Goal: Task Accomplishment & Management: Manage account settings

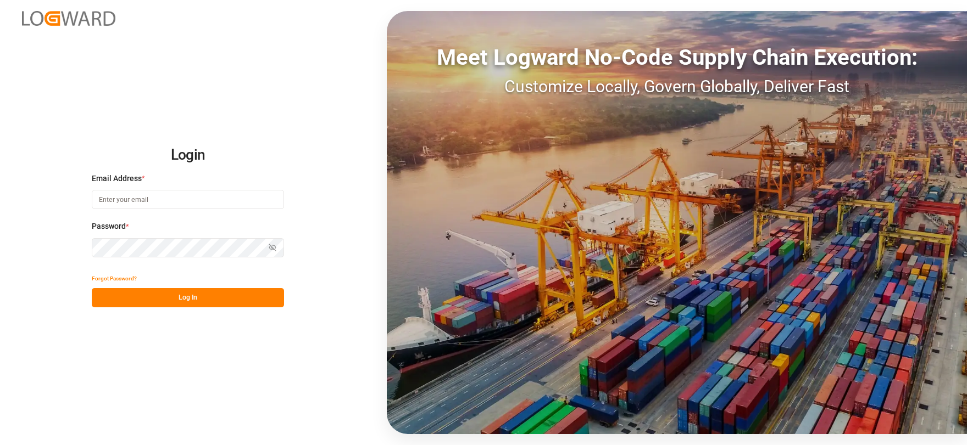
type input "[EMAIL_ADDRESS][DOMAIN_NAME]"
click at [209, 303] on button "Log In" at bounding box center [188, 297] width 192 height 19
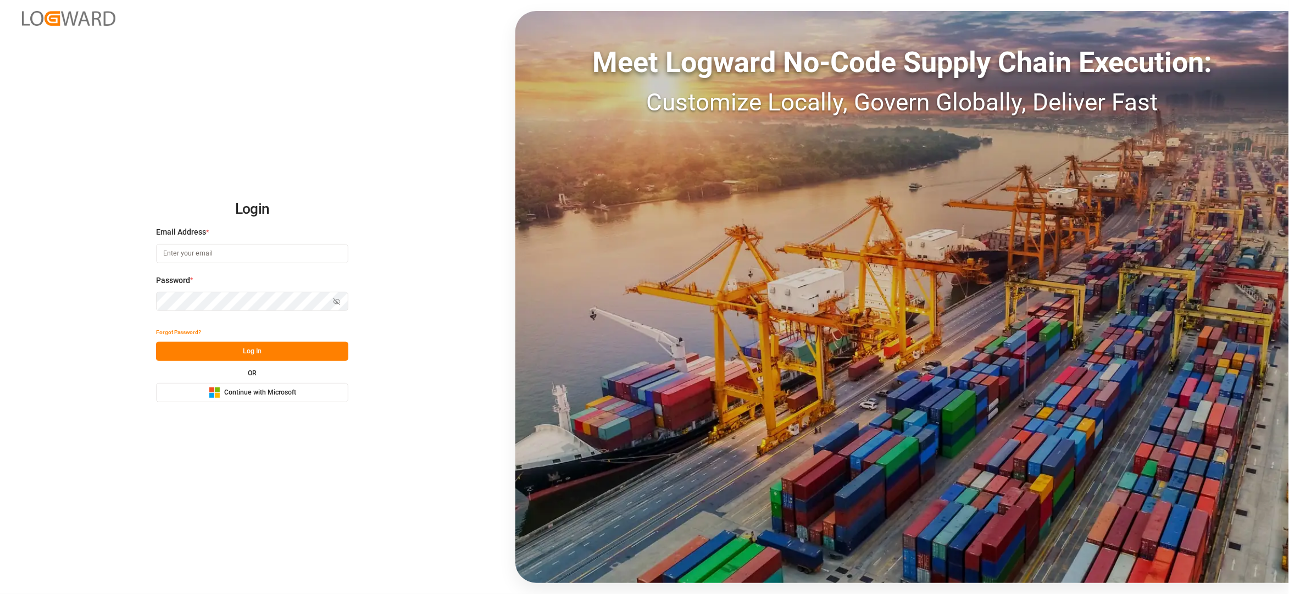
type input "[EMAIL_ADDRESS][DOMAIN_NAME]"
click at [307, 348] on button "Log In" at bounding box center [252, 351] width 192 height 19
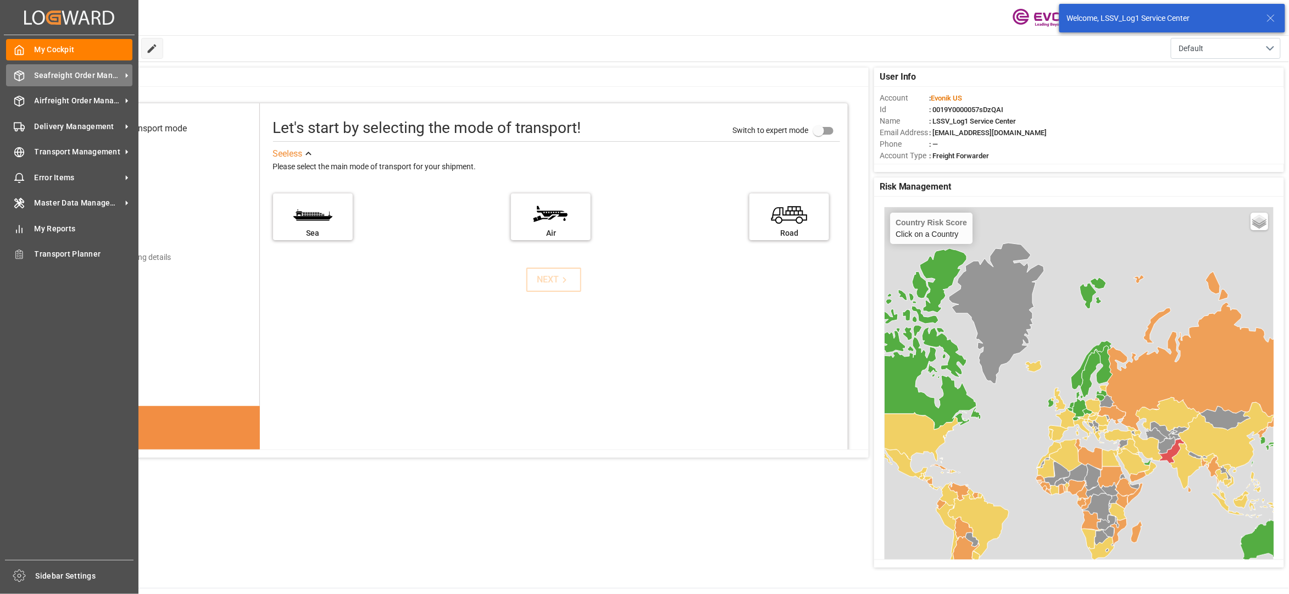
click at [60, 75] on span "Seafreight Order Management" at bounding box center [78, 76] width 87 height 12
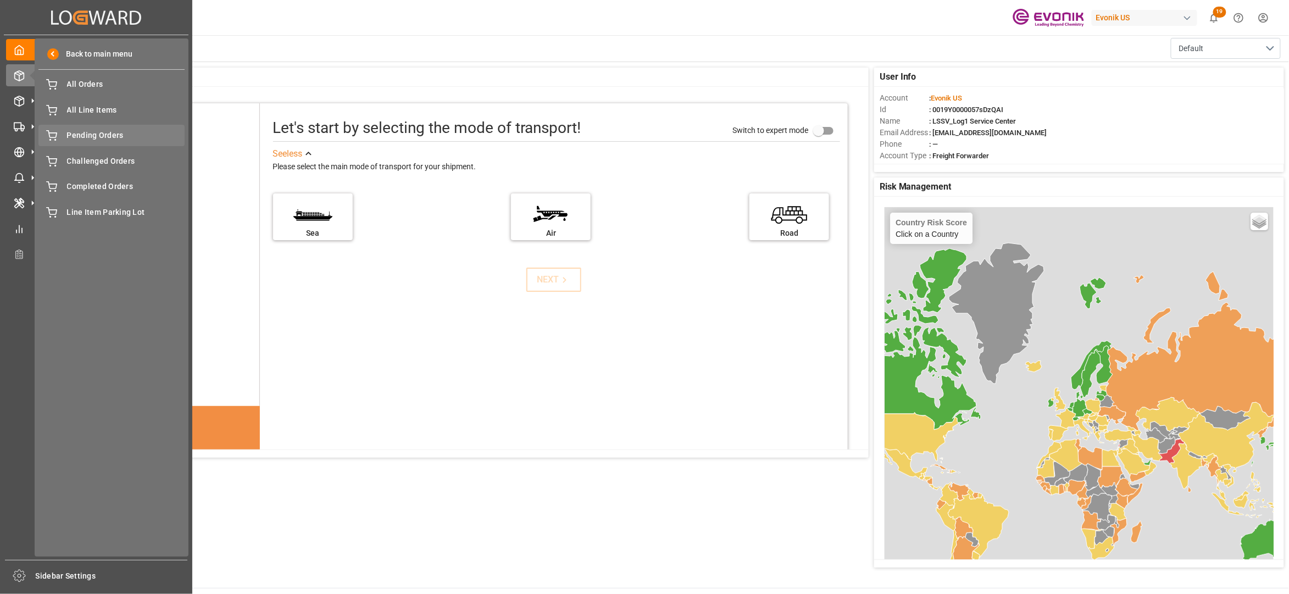
click at [105, 137] on span "Pending Orders" at bounding box center [126, 136] width 118 height 12
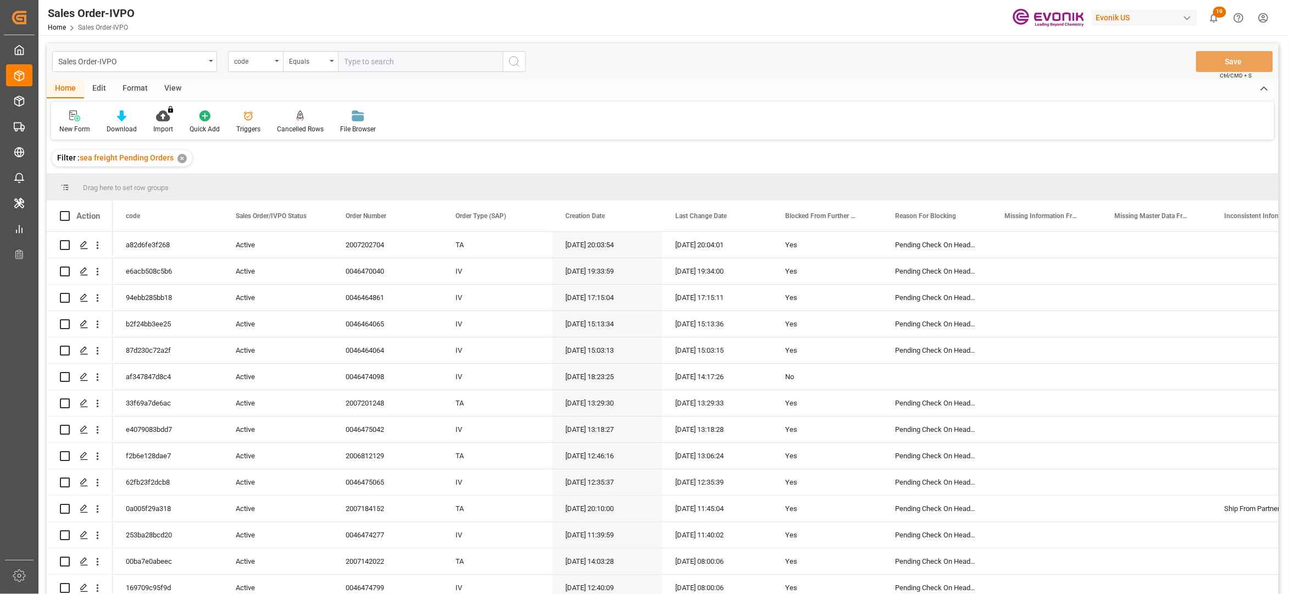
click at [168, 86] on div "View" at bounding box center [173, 89] width 34 height 19
click at [124, 114] on icon at bounding box center [124, 115] width 11 height 11
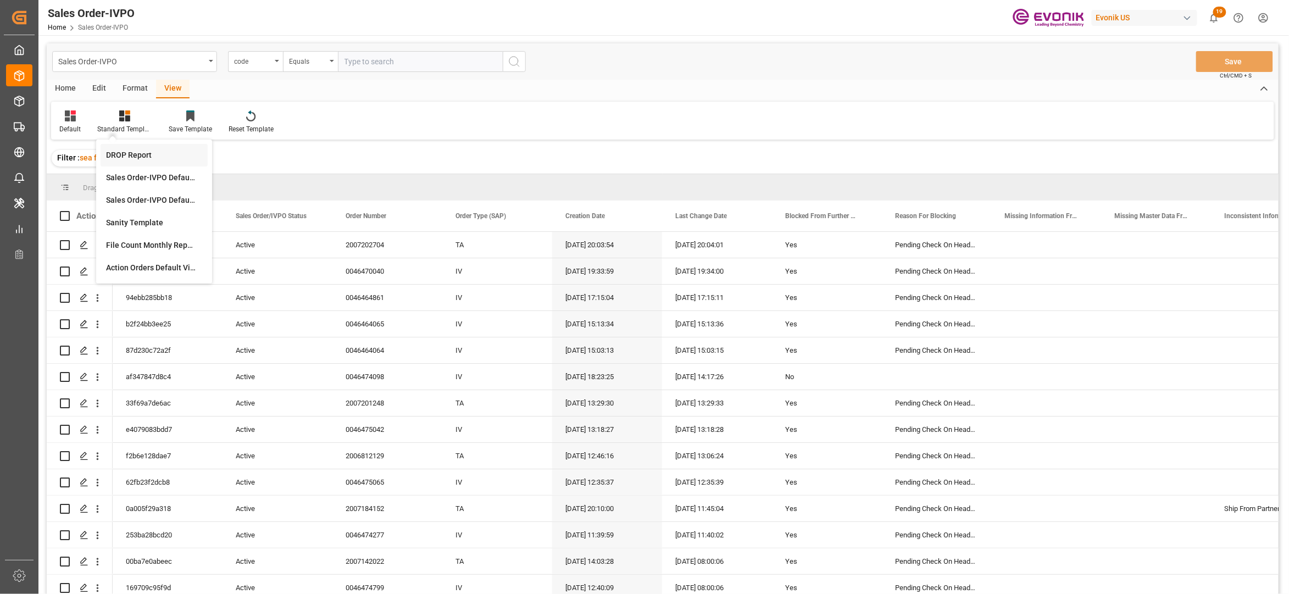
click at [140, 157] on div "DROP Report" at bounding box center [154, 155] width 96 height 12
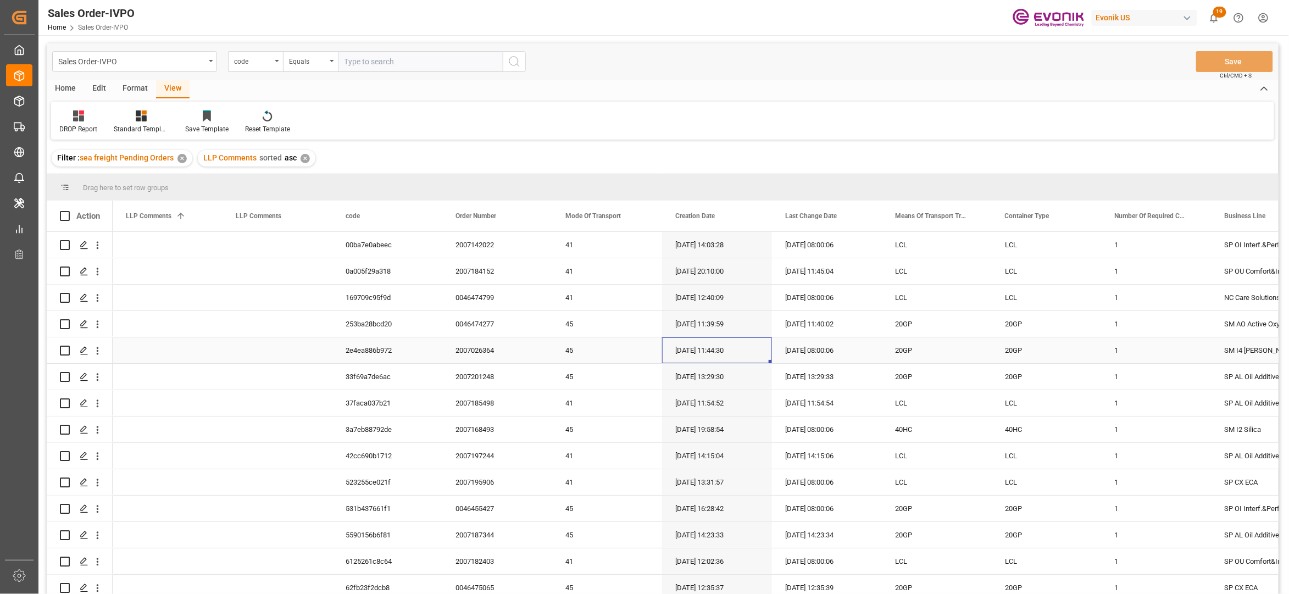
click at [737, 341] on div "17.09.2025 11:44:30" at bounding box center [717, 350] width 110 height 26
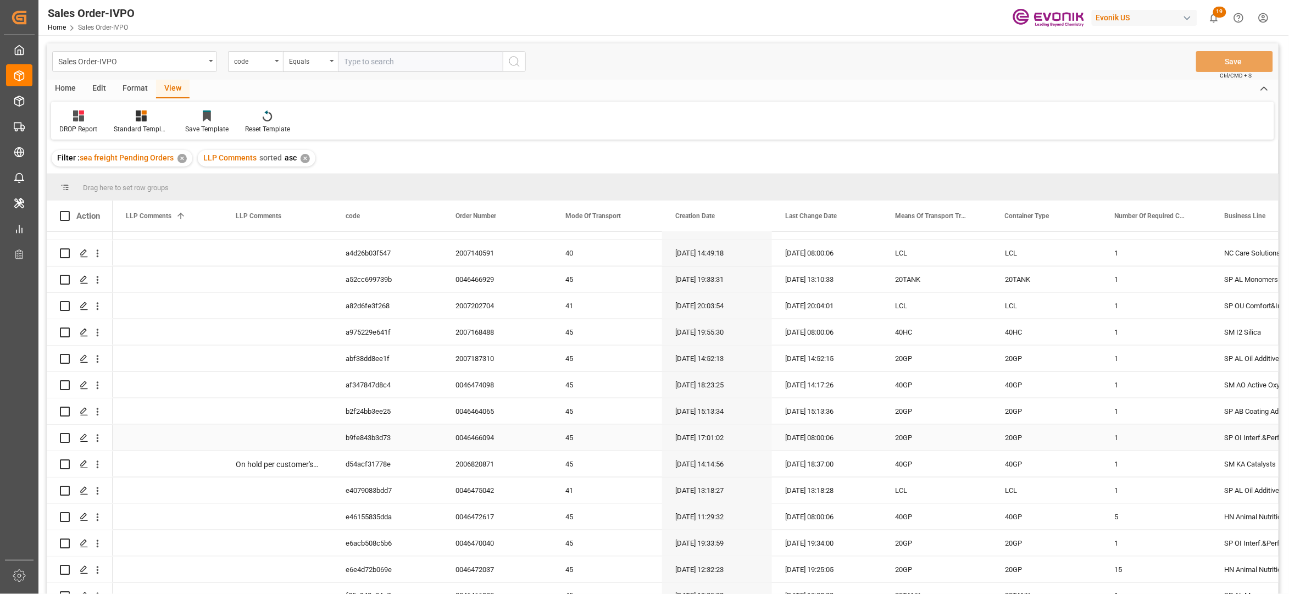
scroll to position [745, 0]
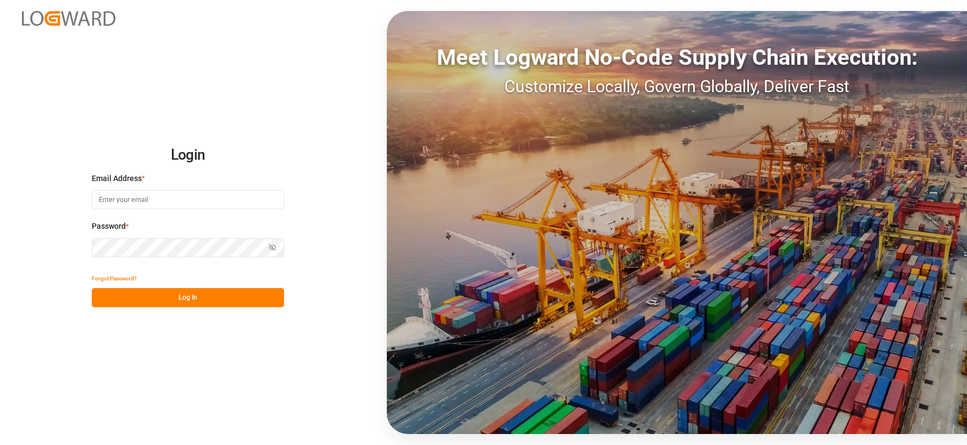
type input "[EMAIL_ADDRESS][DOMAIN_NAME]"
click at [203, 299] on button "Log In" at bounding box center [188, 297] width 192 height 19
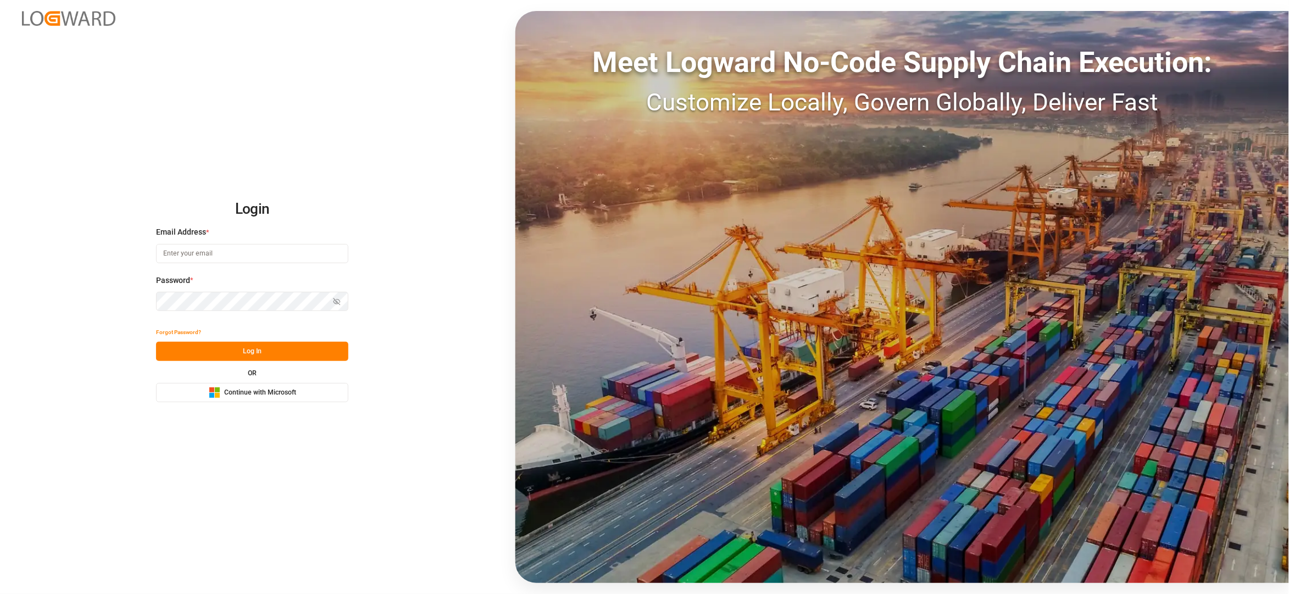
type input "[EMAIL_ADDRESS][DOMAIN_NAME]"
click at [283, 347] on button "Log In" at bounding box center [252, 351] width 192 height 19
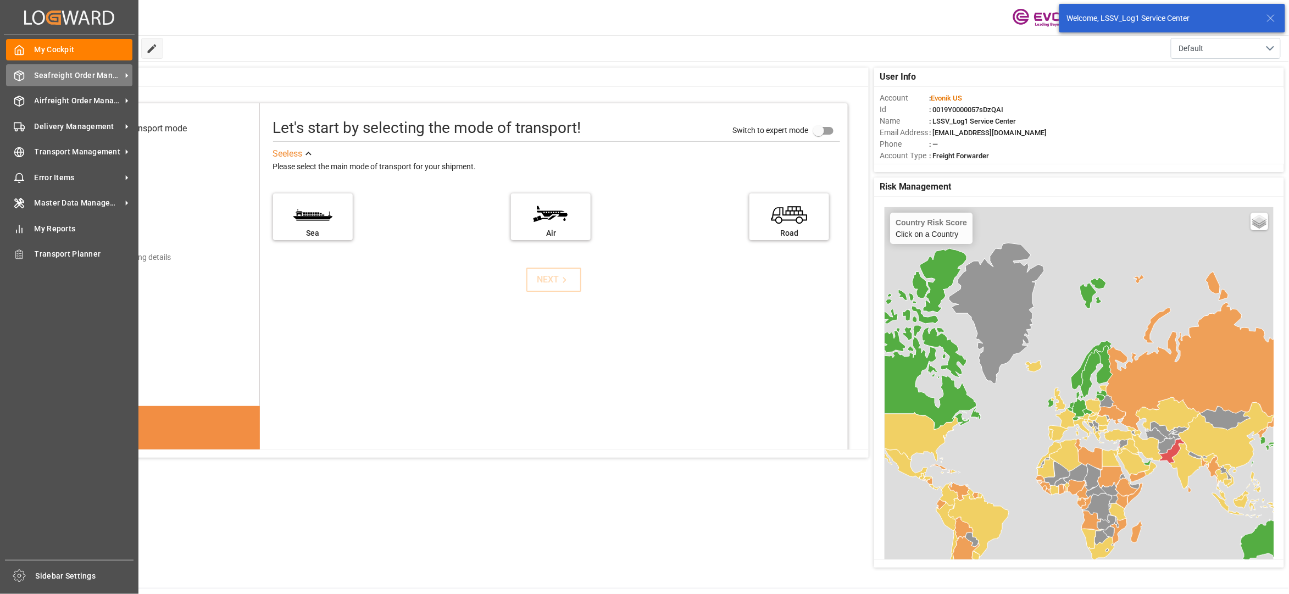
click at [55, 77] on span "Seafreight Order Management" at bounding box center [78, 76] width 87 height 12
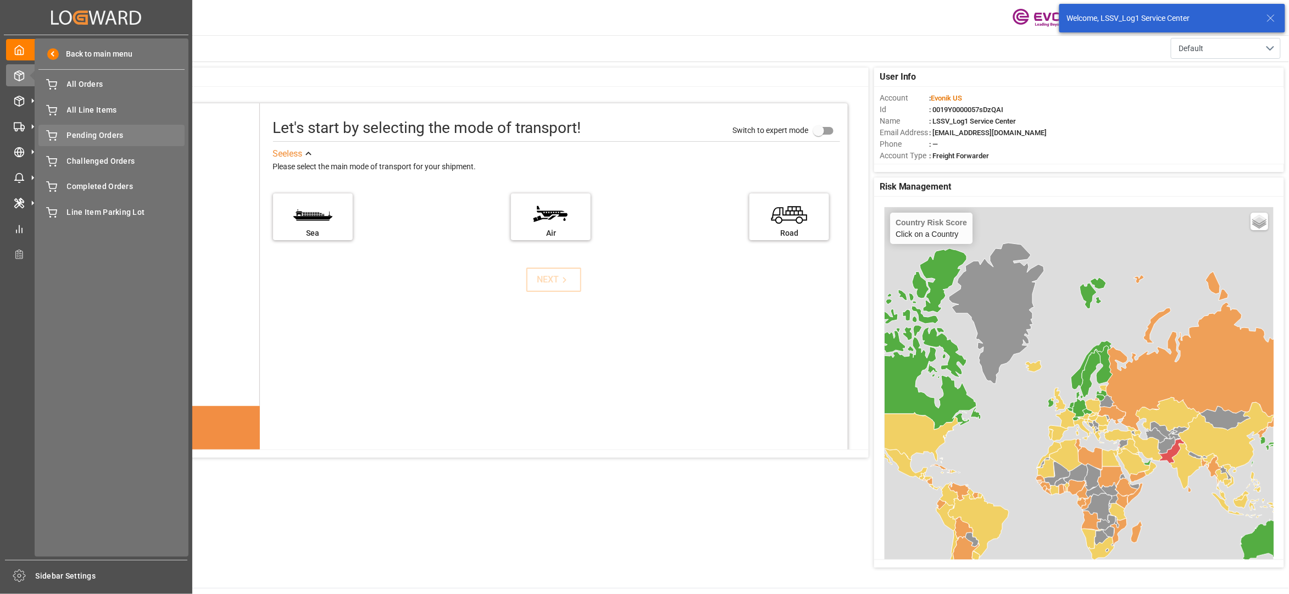
click at [82, 130] on span "Pending Orders" at bounding box center [126, 136] width 118 height 12
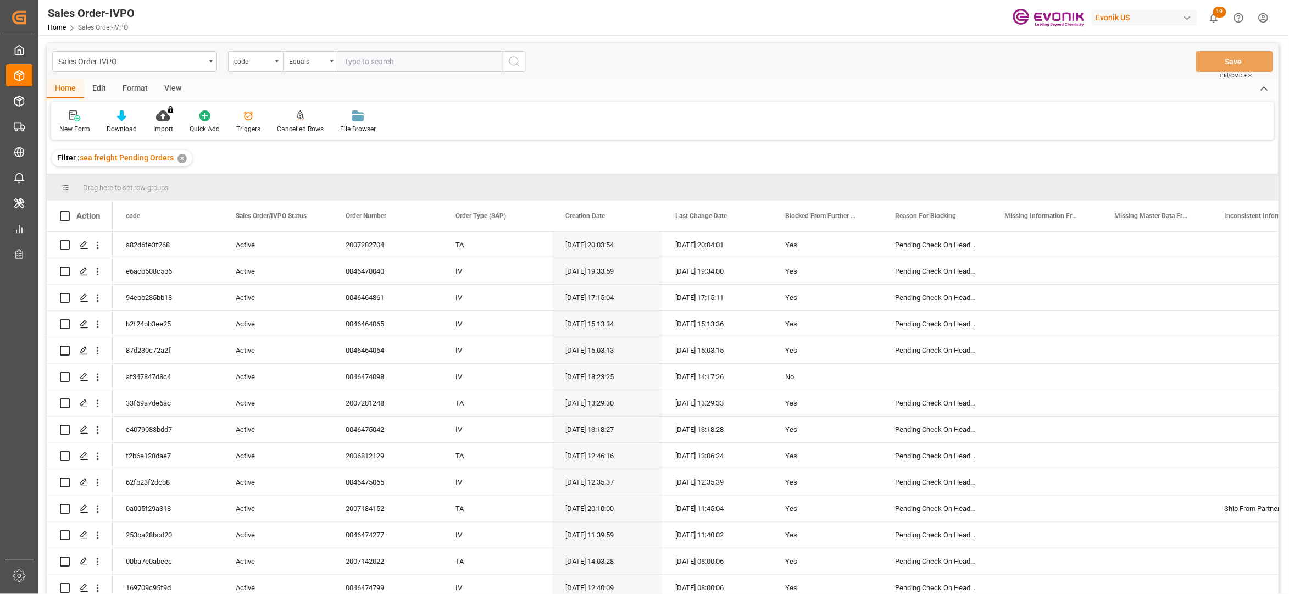
click at [170, 86] on div "View" at bounding box center [173, 89] width 34 height 19
click at [129, 119] on icon at bounding box center [124, 115] width 11 height 11
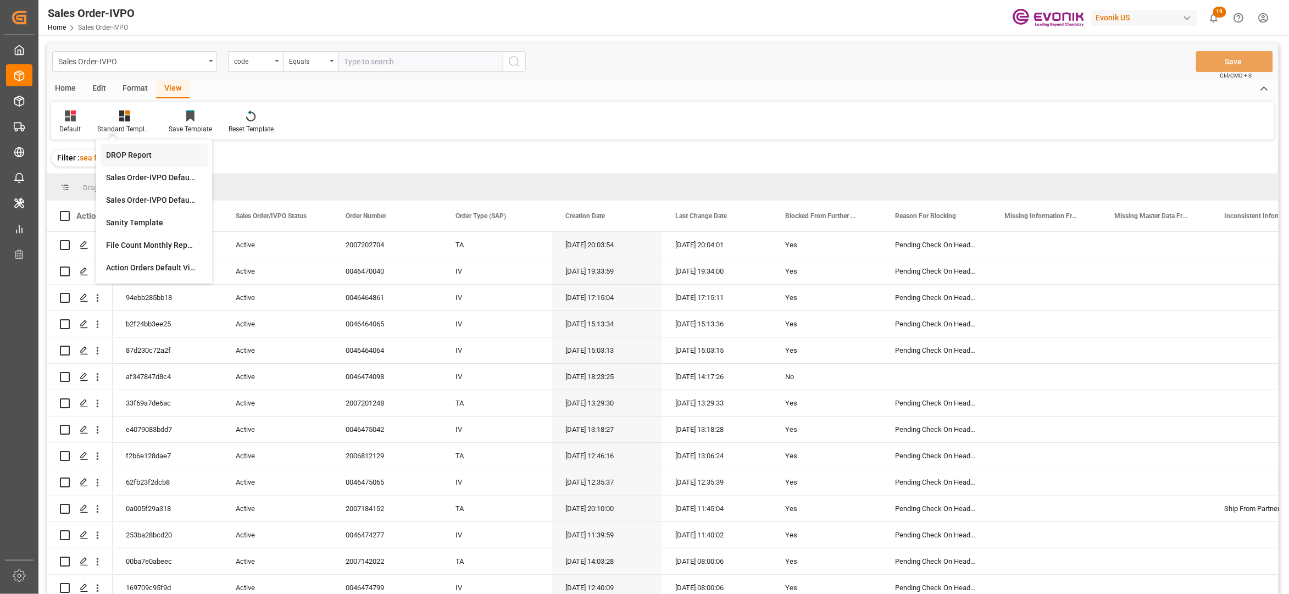
click at [139, 148] on div "DROP Report" at bounding box center [154, 155] width 107 height 23
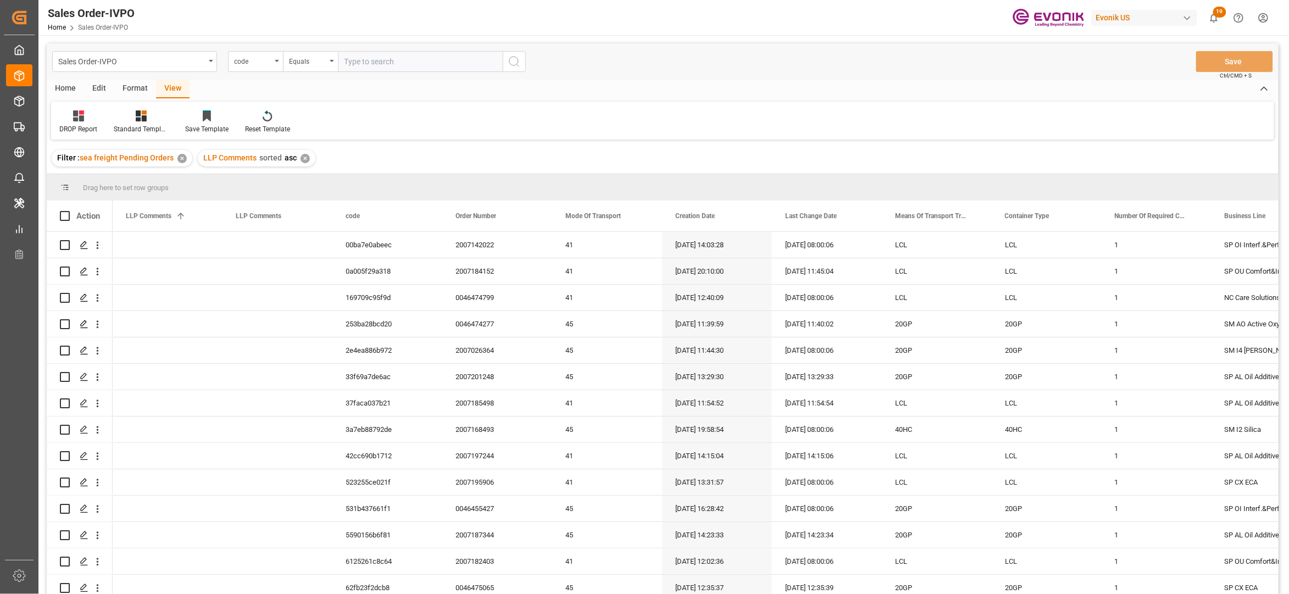
click at [71, 87] on div "Home" at bounding box center [65, 89] width 37 height 19
click at [126, 124] on div "Download" at bounding box center [122, 129] width 30 height 10
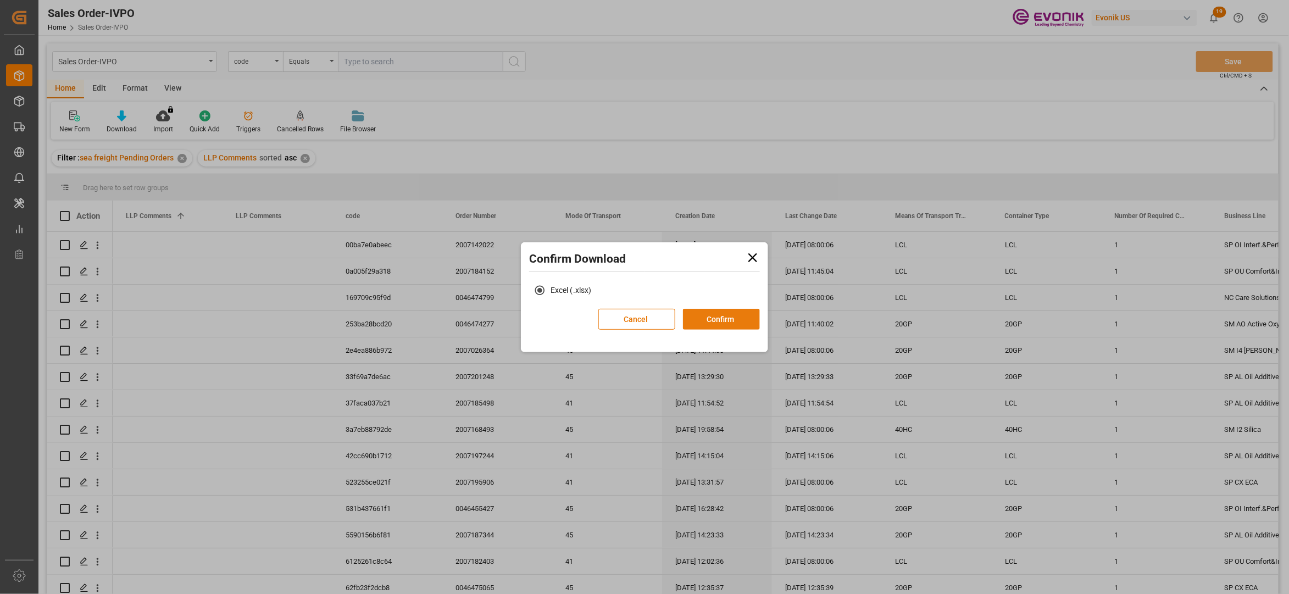
click at [717, 316] on button "Confirm" at bounding box center [721, 319] width 77 height 21
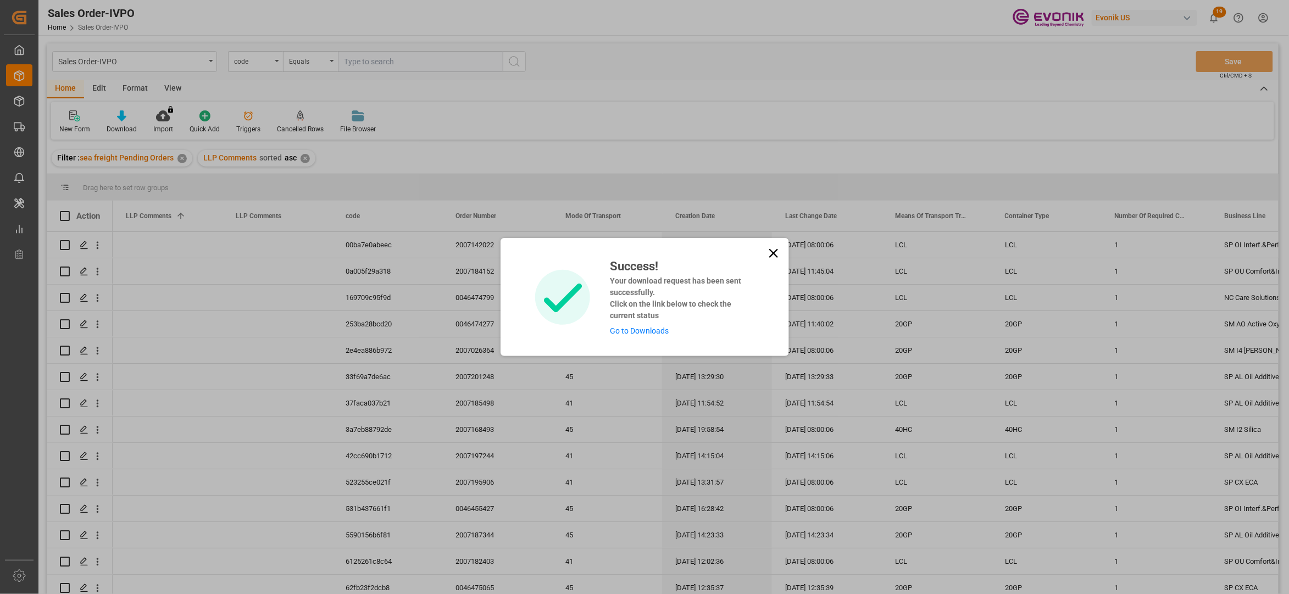
click at [645, 324] on div "Success! Your download request has been sent successfully. Click on the link be…" at bounding box center [677, 297] width 152 height 80
click at [638, 332] on link "Go to Downloads" at bounding box center [639, 330] width 59 height 9
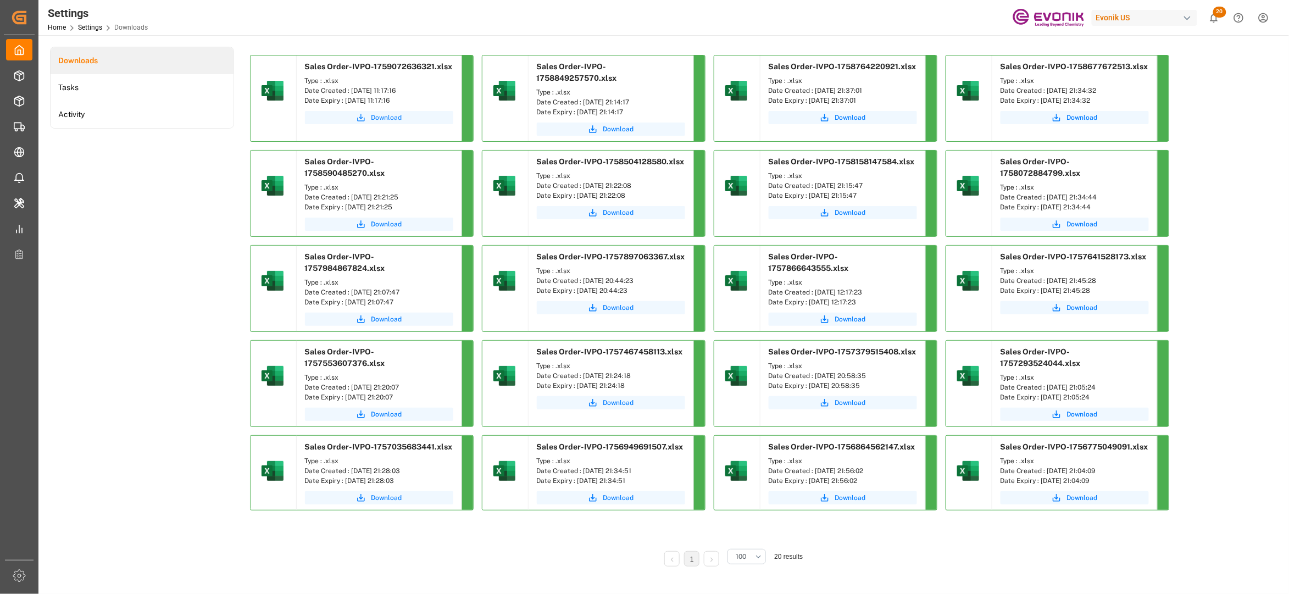
click at [381, 115] on span "Download" at bounding box center [386, 118] width 31 height 10
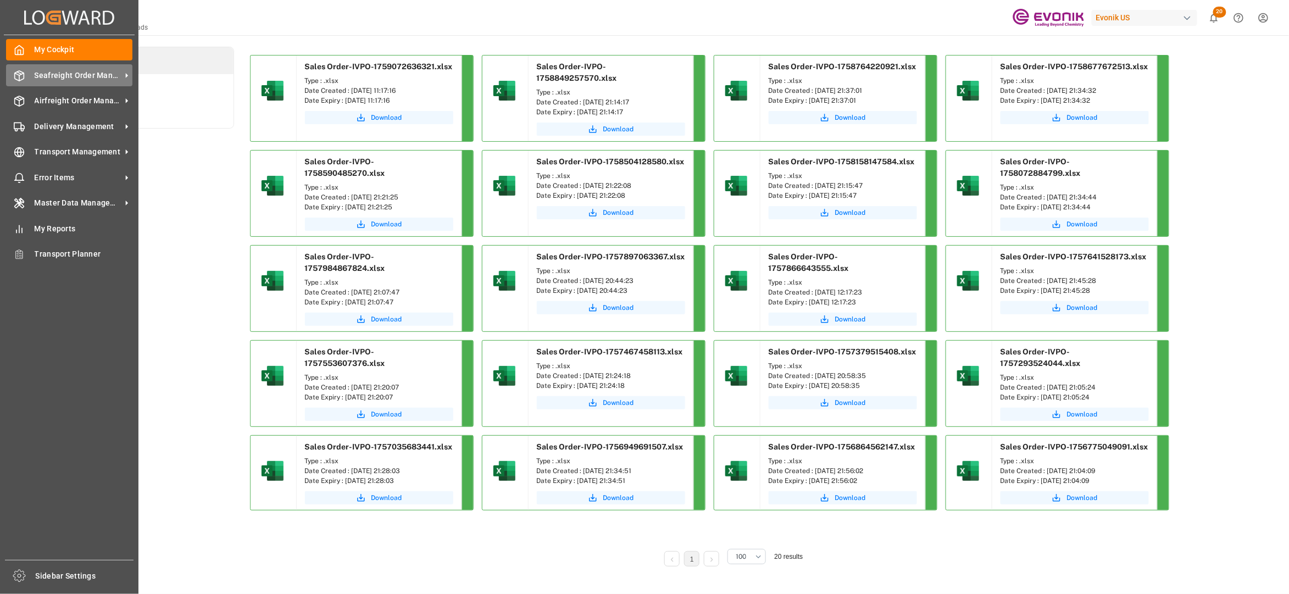
click at [66, 80] on span "Seafreight Order Management" at bounding box center [78, 76] width 87 height 12
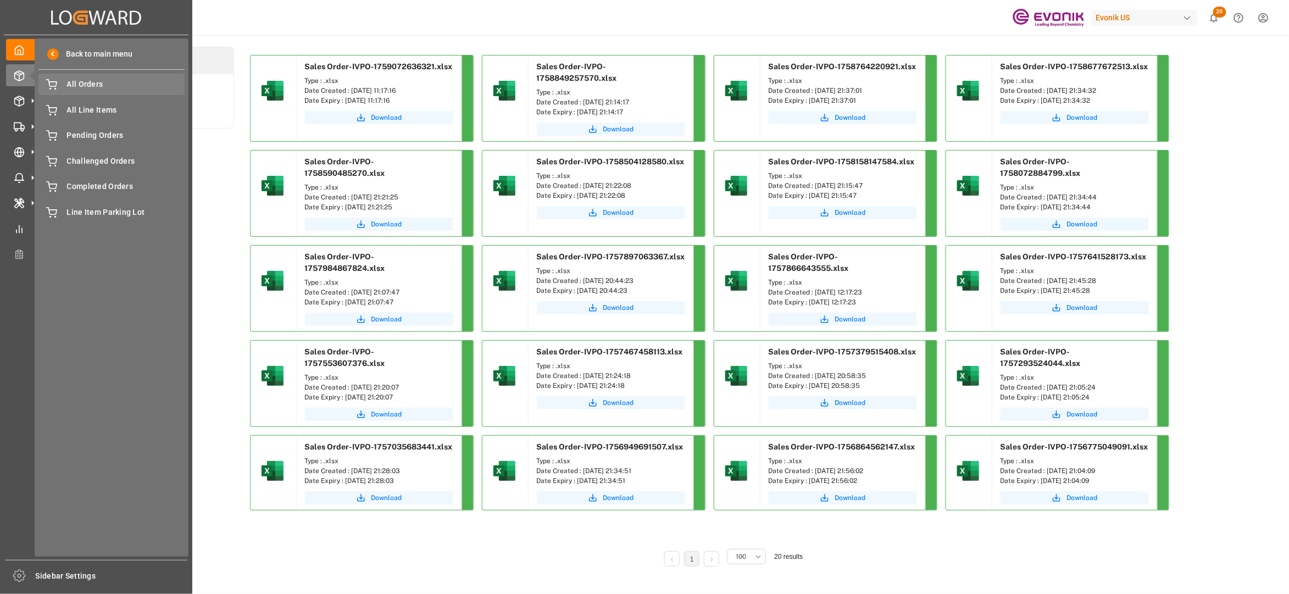
click at [89, 91] on div "All Orders All Orders" at bounding box center [111, 84] width 146 height 21
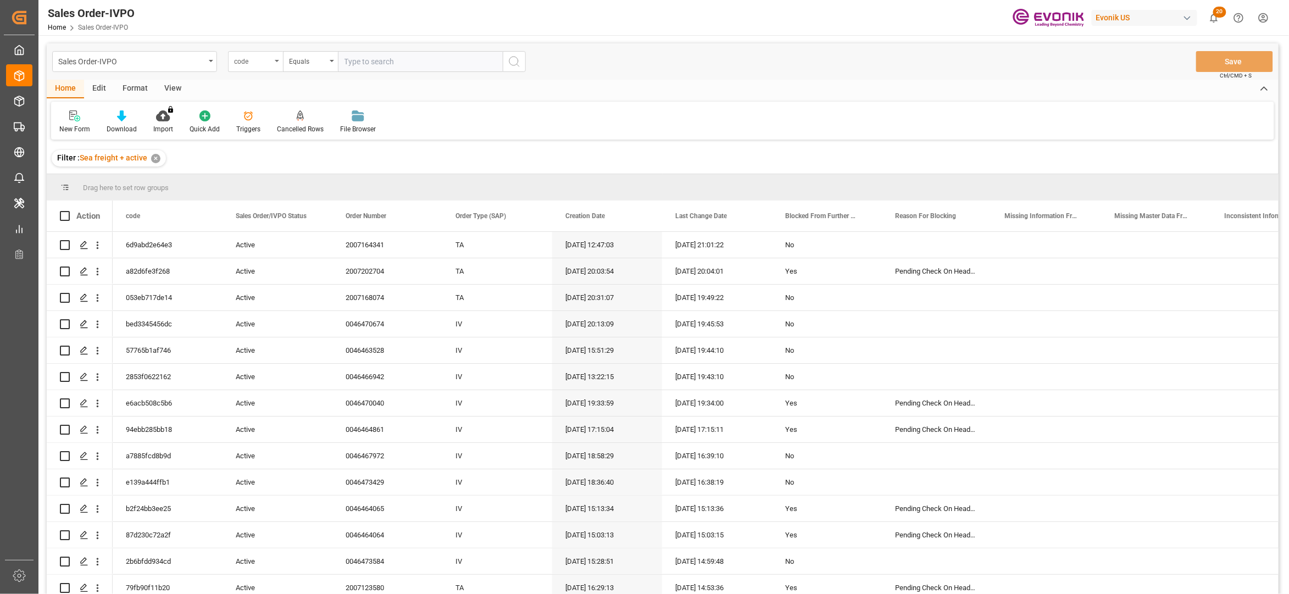
click at [268, 65] on div "code" at bounding box center [252, 60] width 37 height 13
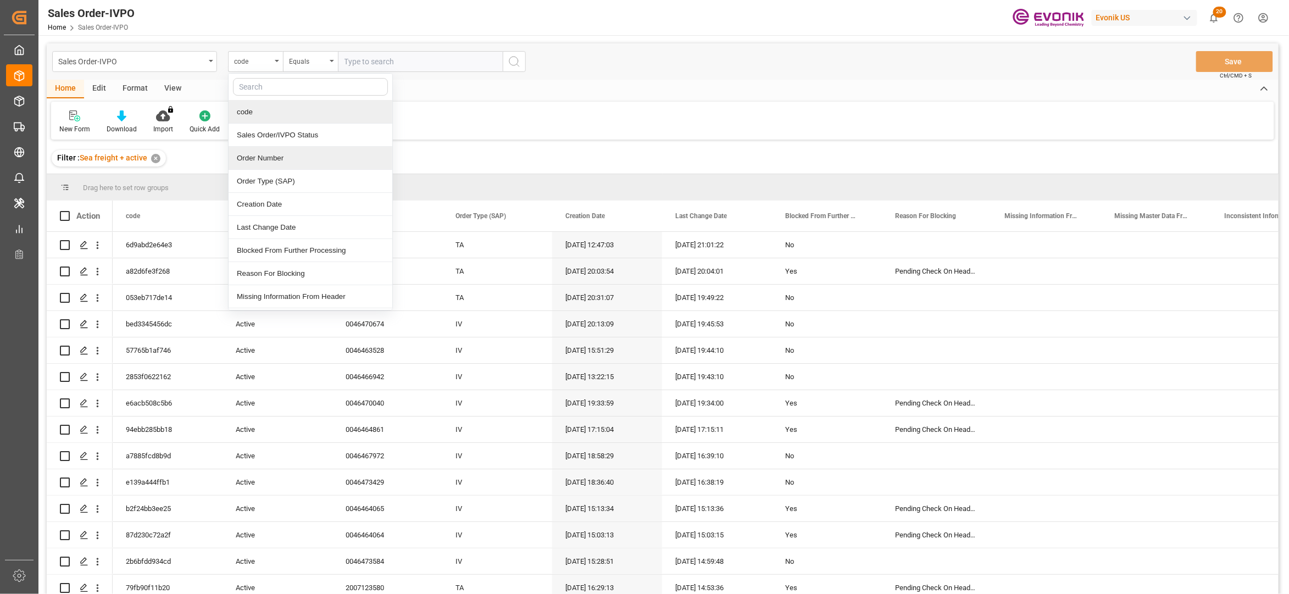
click at [294, 152] on div "Order Number" at bounding box center [311, 158] width 164 height 23
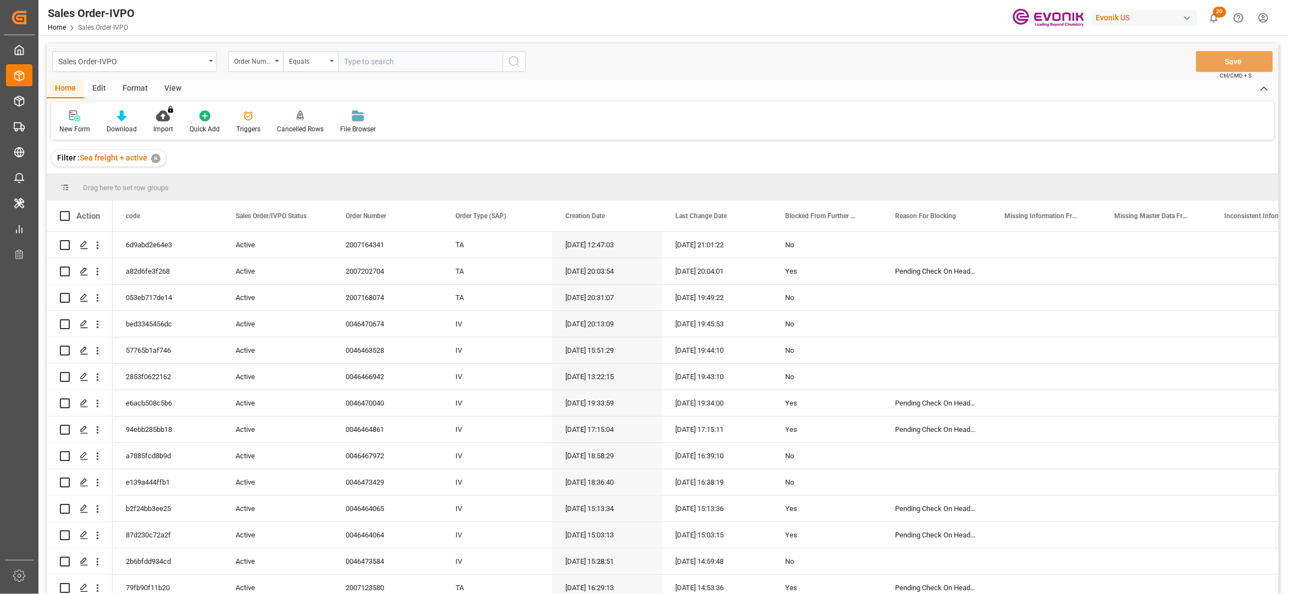
click at [378, 57] on input "text" at bounding box center [420, 61] width 165 height 21
paste input "0046473791"
type input "0046473791"
click at [513, 62] on icon "search button" at bounding box center [514, 61] width 13 height 13
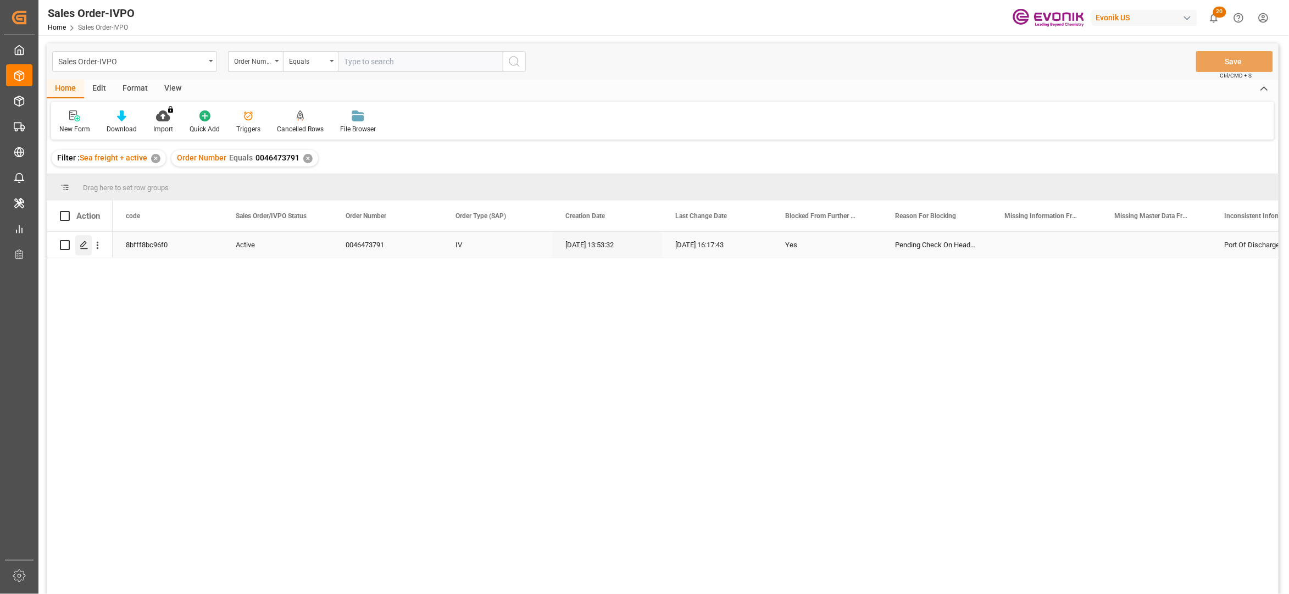
click at [86, 247] on icon "Press SPACE to select this row." at bounding box center [84, 245] width 9 height 9
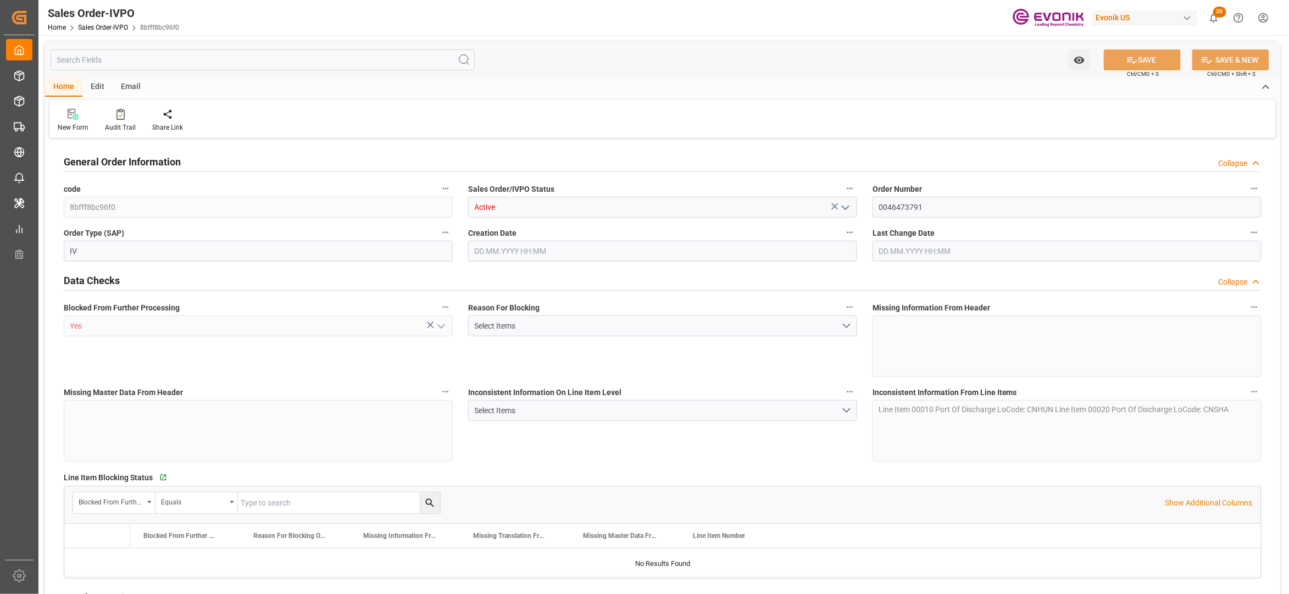
type input "0"
type input "1"
type input "7763.58"
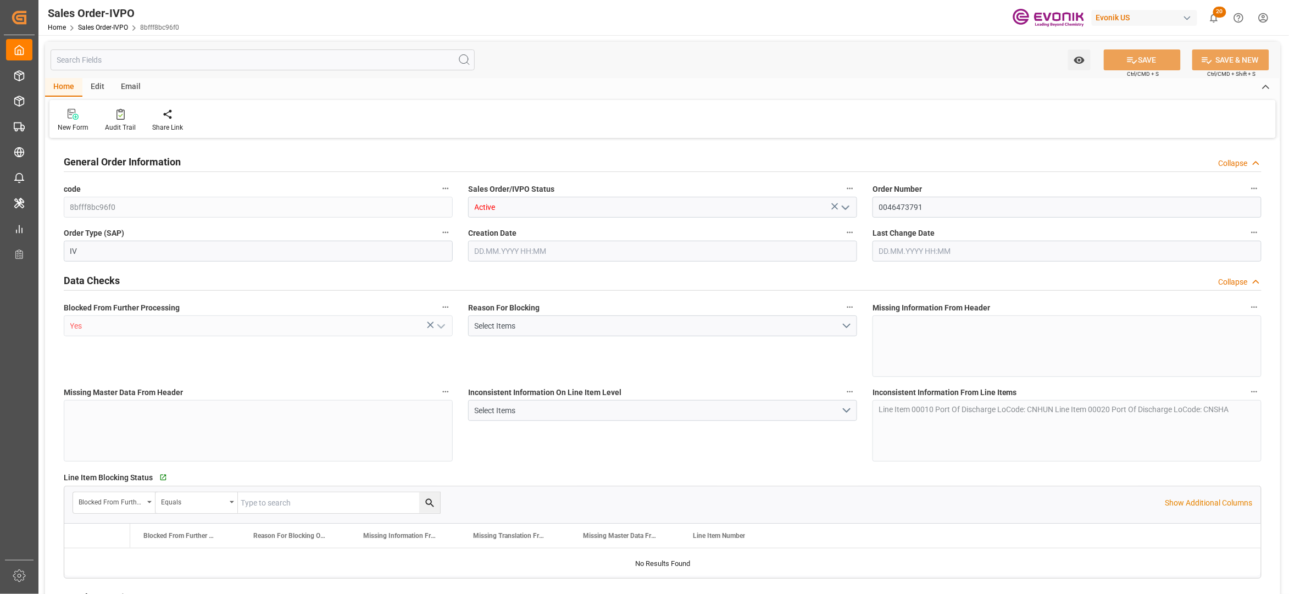
type input "17.3468"
type input "17000"
type input "30"
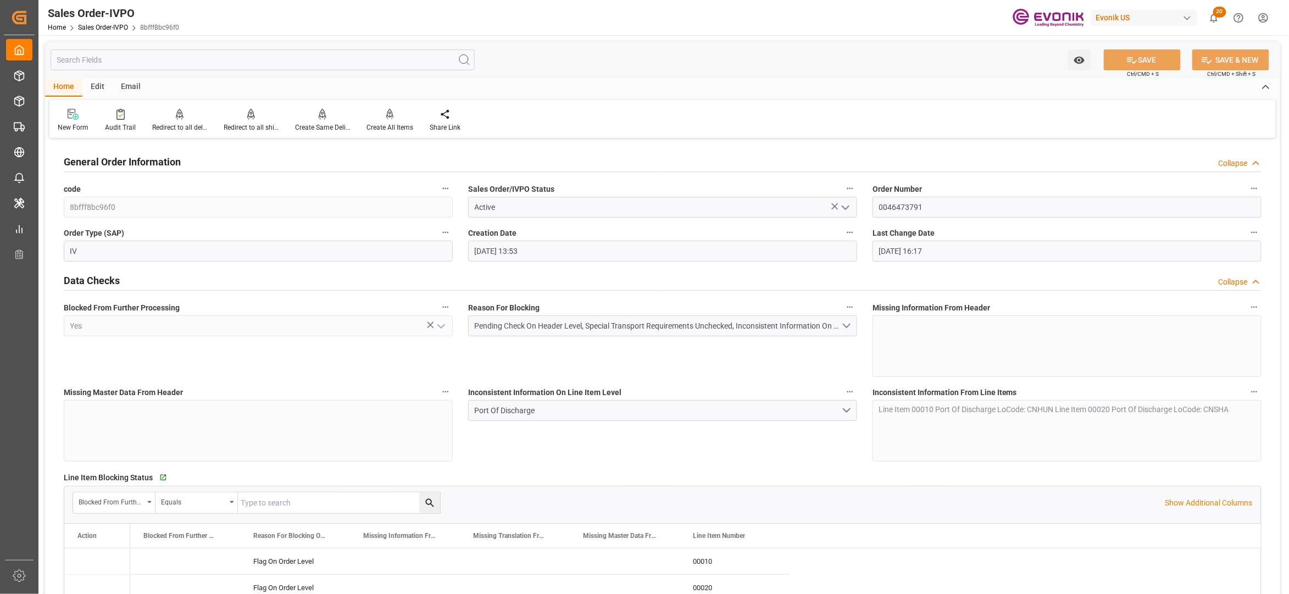
type input "25.09.2025 13:53"
type input "25.09.2025 16:17"
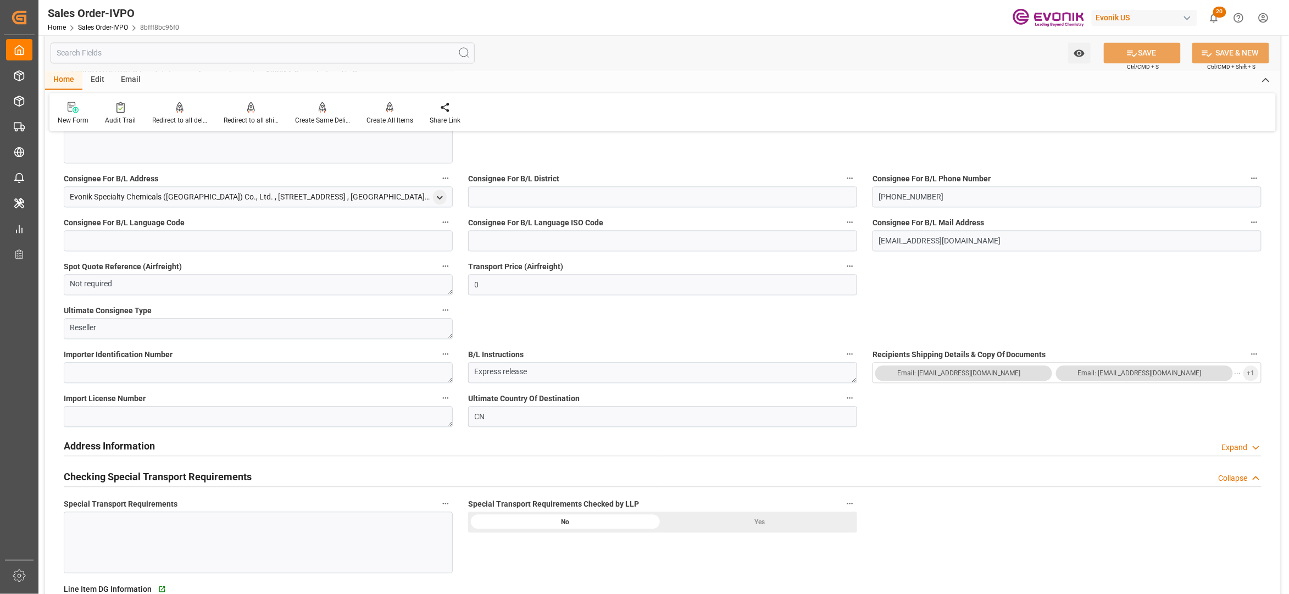
scroll to position [488, 0]
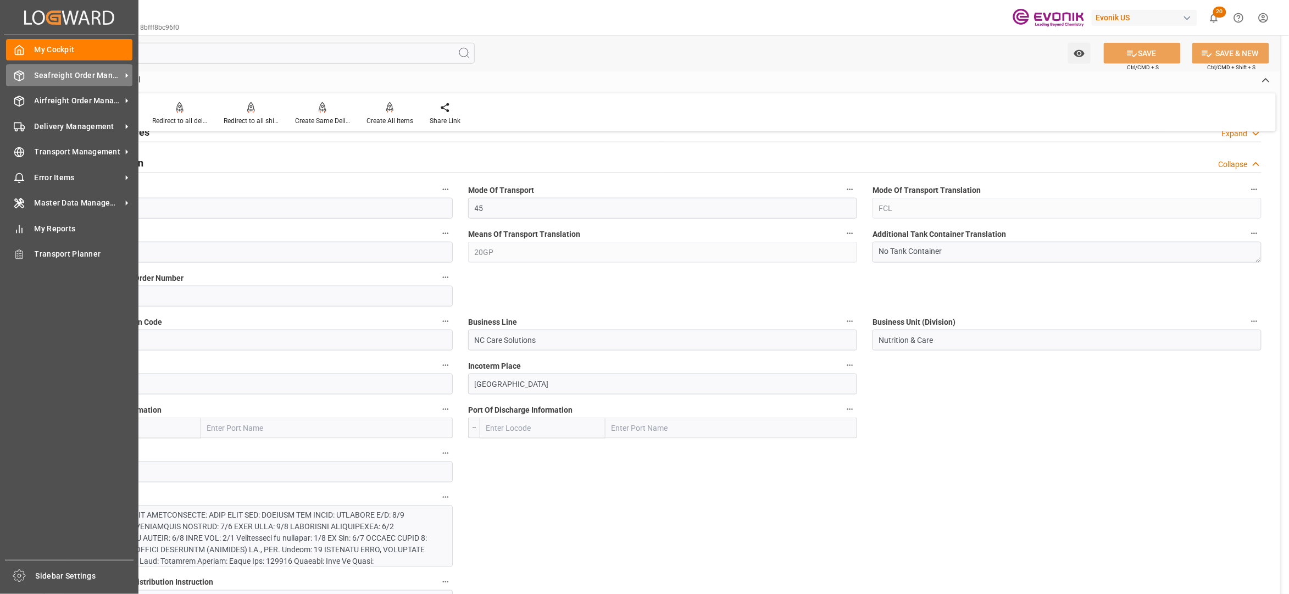
click at [65, 70] on span "Seafreight Order Management" at bounding box center [78, 76] width 87 height 12
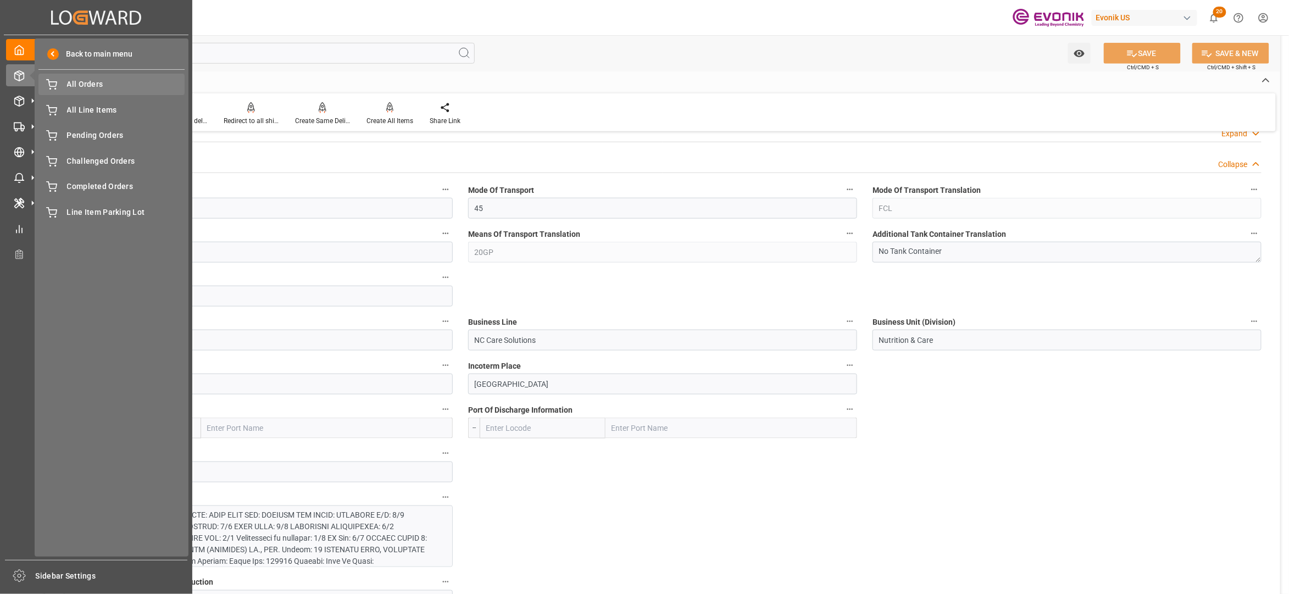
click at [80, 85] on span "All Orders" at bounding box center [126, 85] width 118 height 12
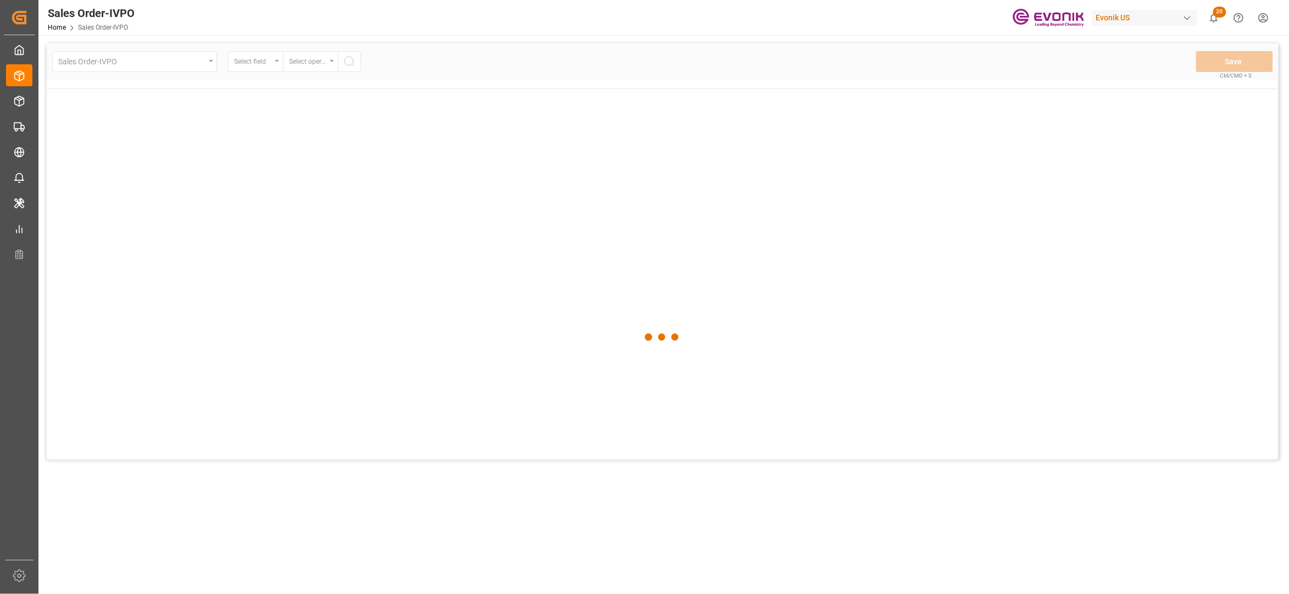
click at [102, 89] on div at bounding box center [663, 336] width 1232 height 587
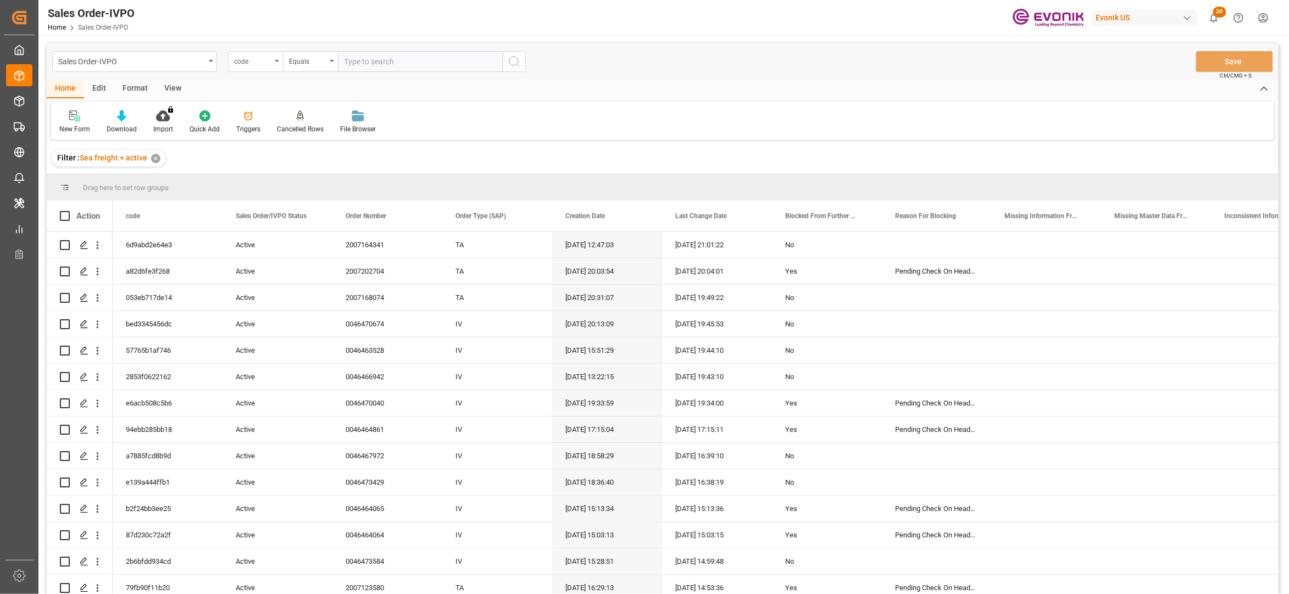
click at [261, 60] on div "code" at bounding box center [252, 60] width 37 height 13
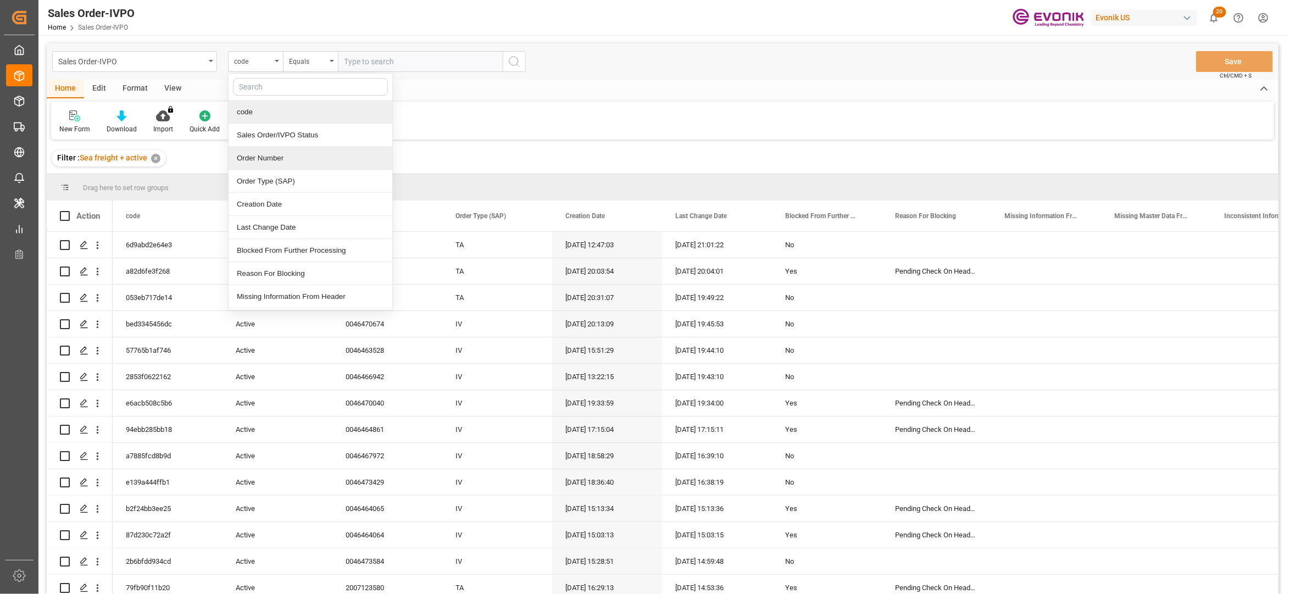
click at [279, 168] on div "Order Number" at bounding box center [311, 158] width 164 height 23
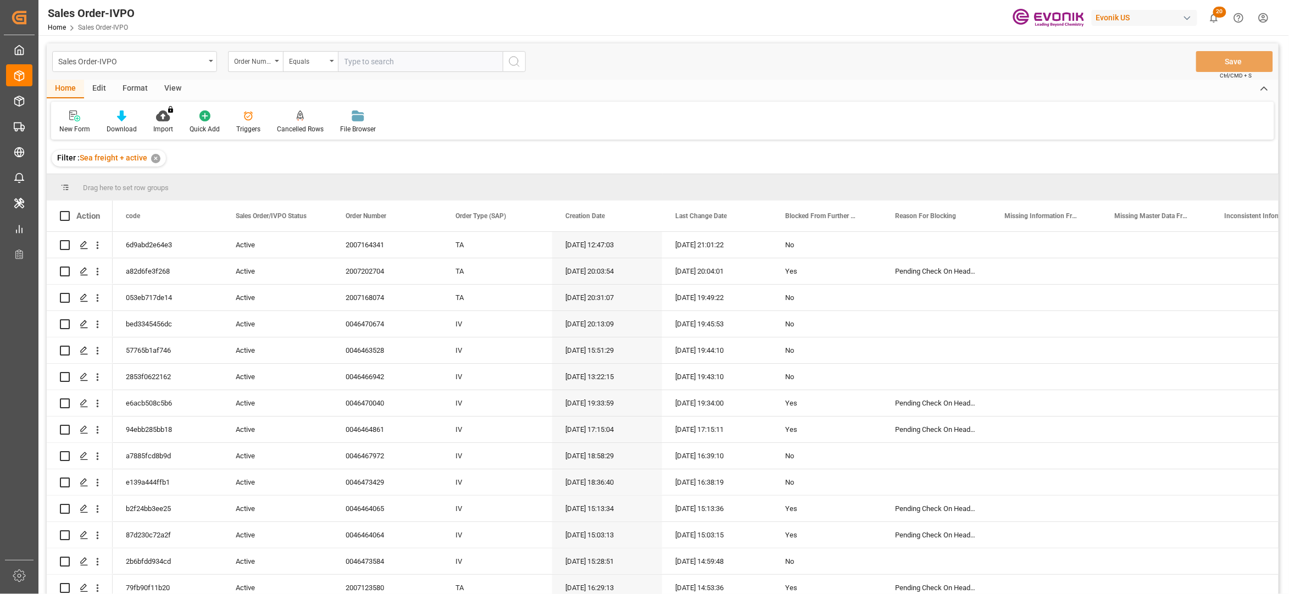
click at [375, 56] on input "text" at bounding box center [420, 61] width 165 height 21
paste input "0046471914"
type input "0046471914"
click at [515, 67] on icon "search button" at bounding box center [514, 61] width 13 height 13
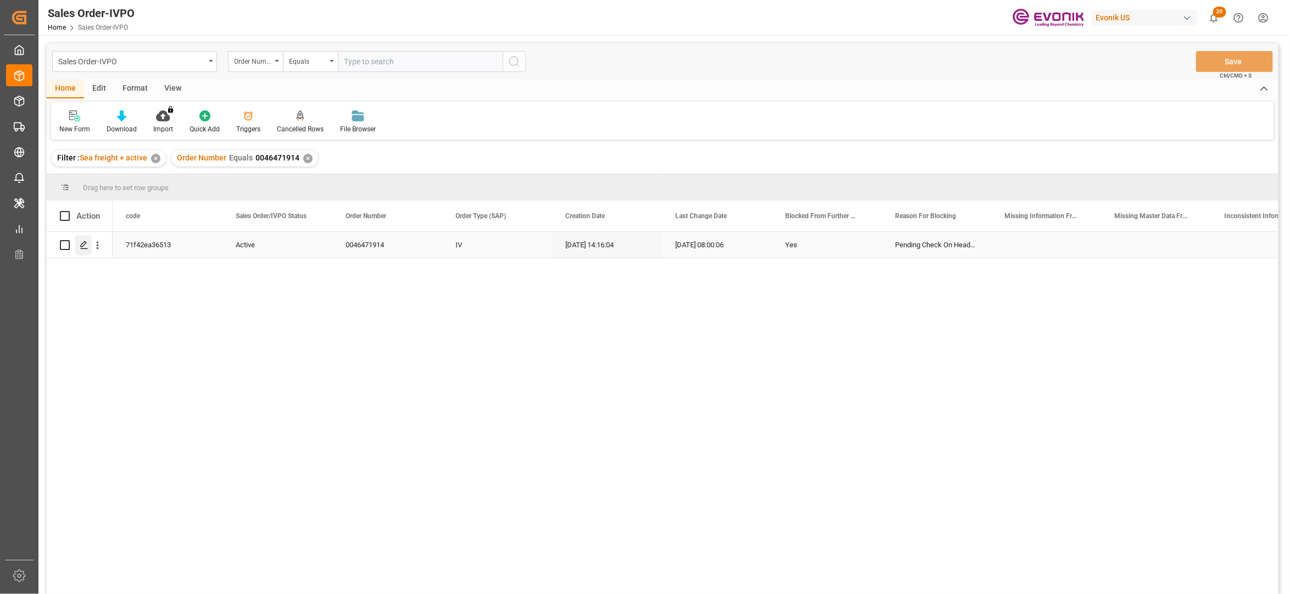
click at [82, 247] on polygon "Press SPACE to select this row." at bounding box center [83, 244] width 5 height 5
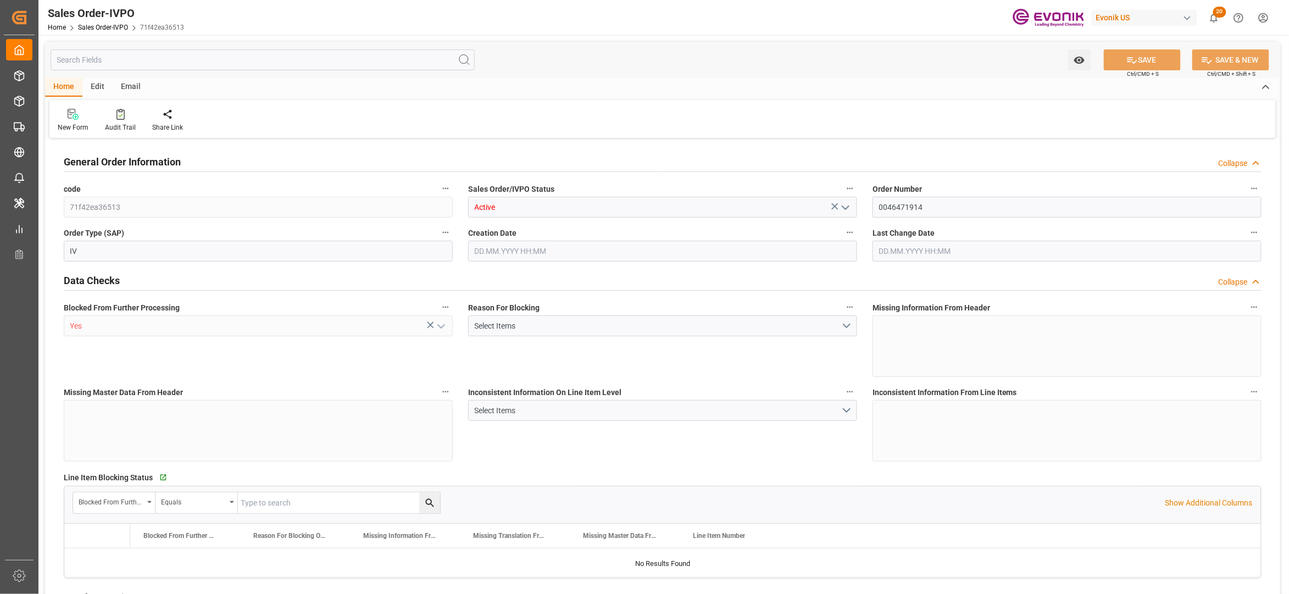
type input "CNTXG"
type input "0"
type input "1"
type input "2"
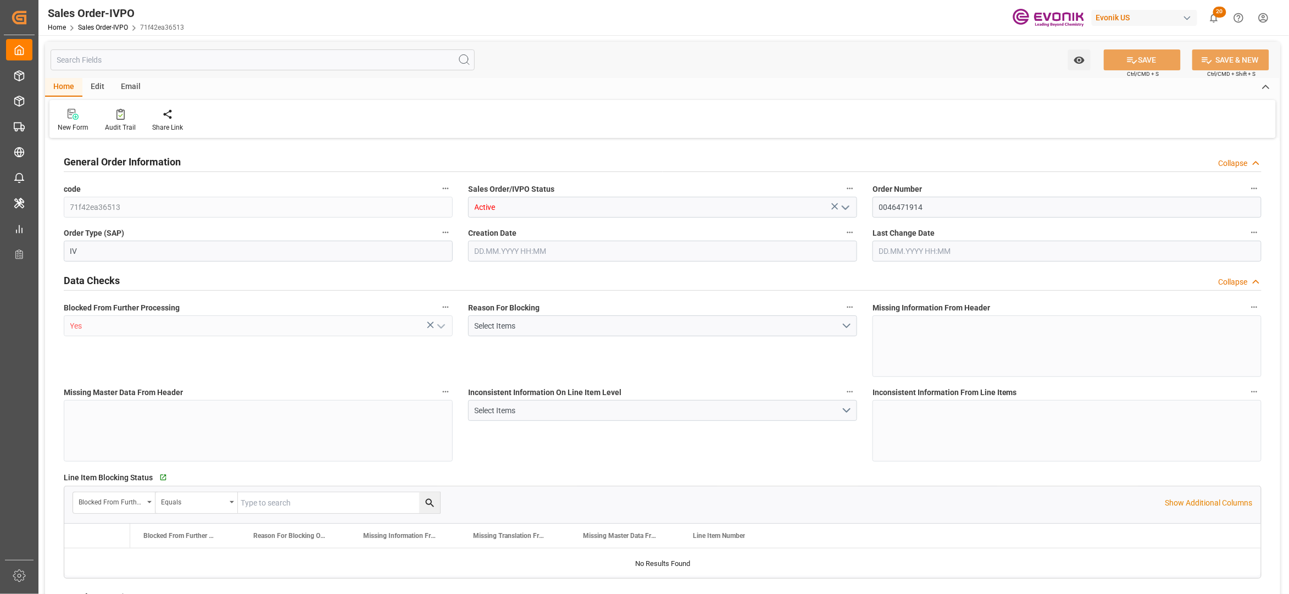
type input "16000"
type input "52.8408"
type input "17000"
type input "30"
type input "05.09.2025 14:16"
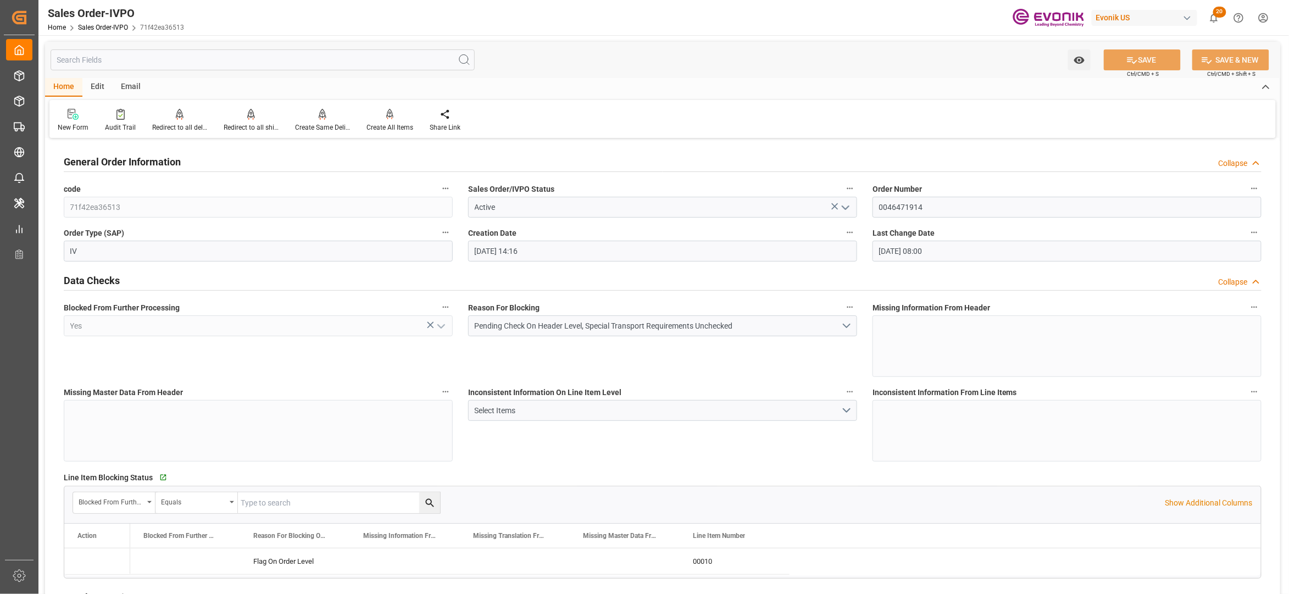
type input "26.09.2025 08:00"
